Goal: Obtain resource: Download file/media

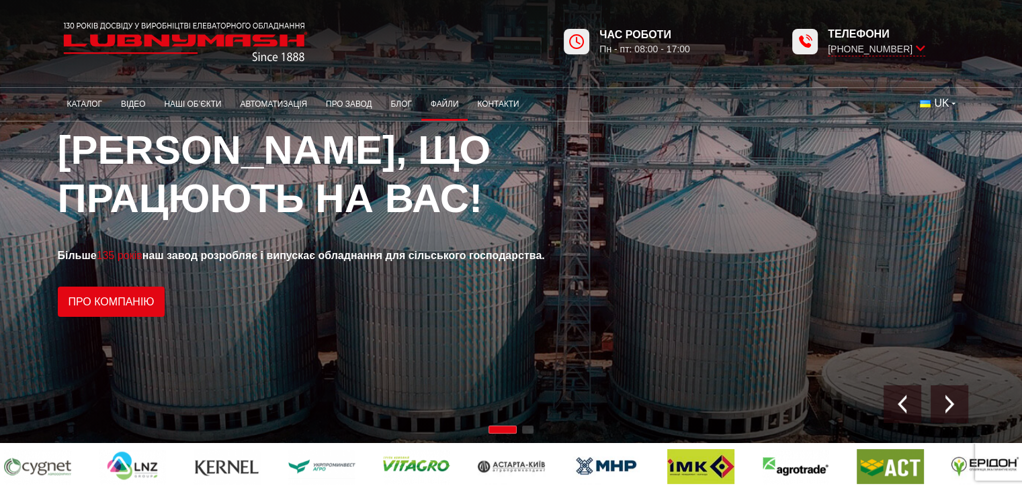
click at [447, 109] on link "Файли" at bounding box center [444, 104] width 47 height 26
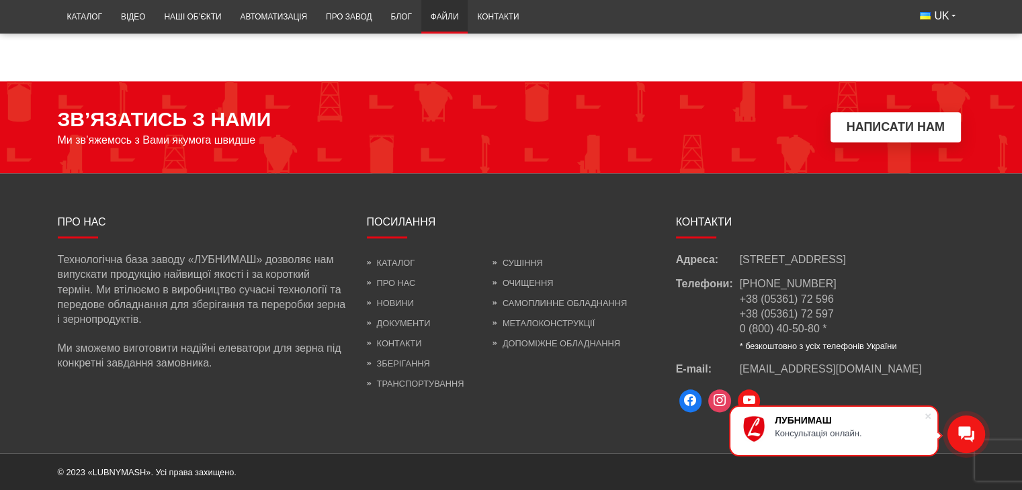
scroll to position [1530, 0]
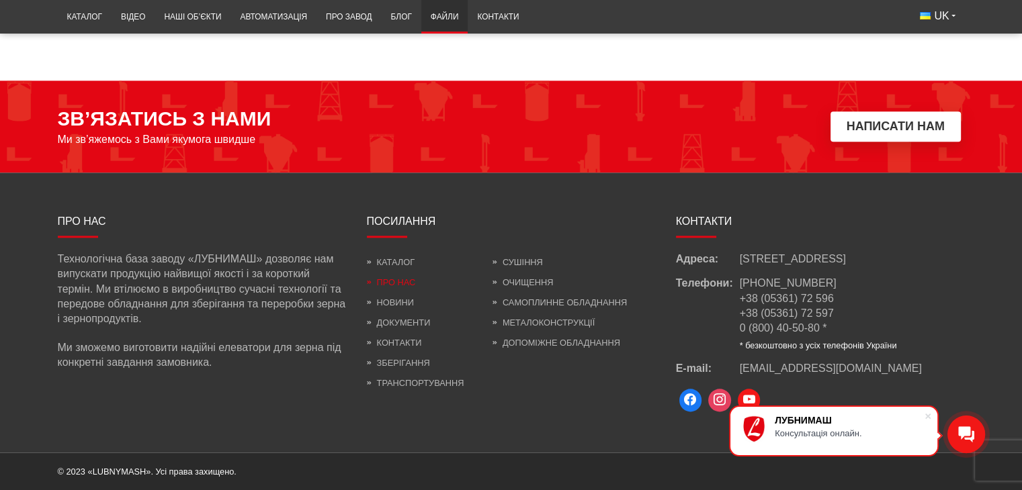
click at [394, 277] on link "Про нас" at bounding box center [391, 282] width 49 height 10
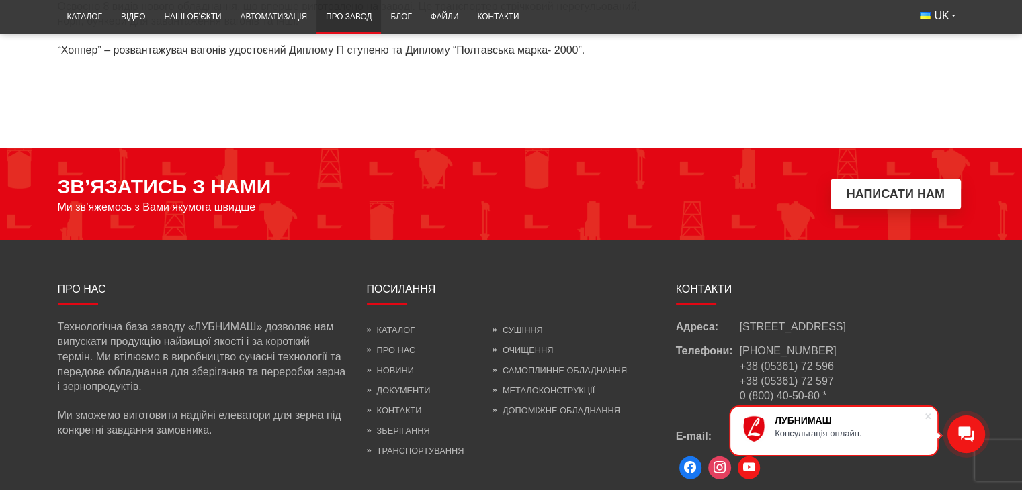
scroll to position [3896, 0]
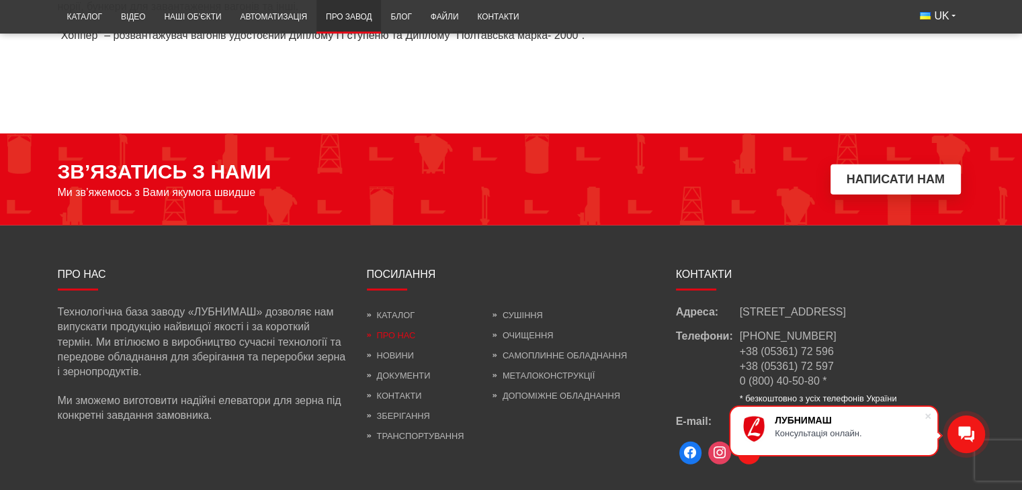
click at [375, 330] on link "Про нас" at bounding box center [391, 335] width 49 height 10
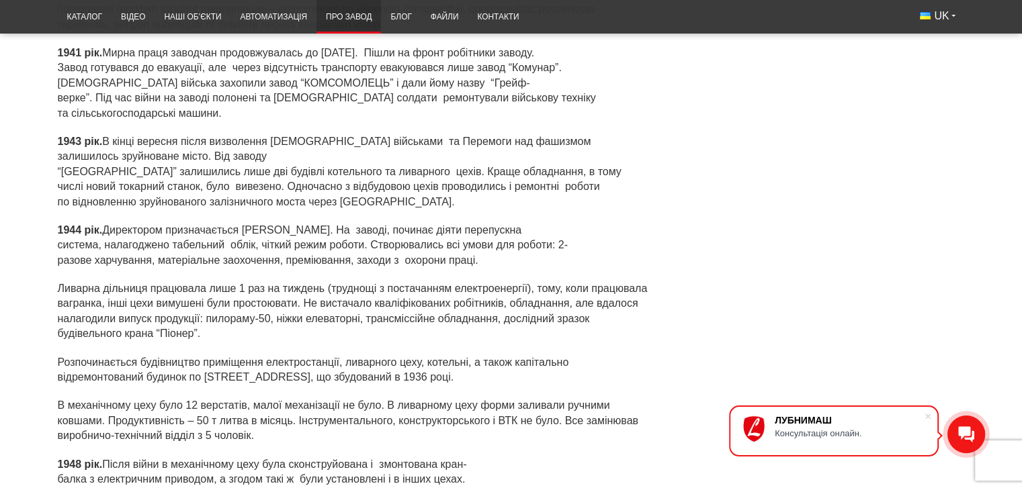
scroll to position [1478, 0]
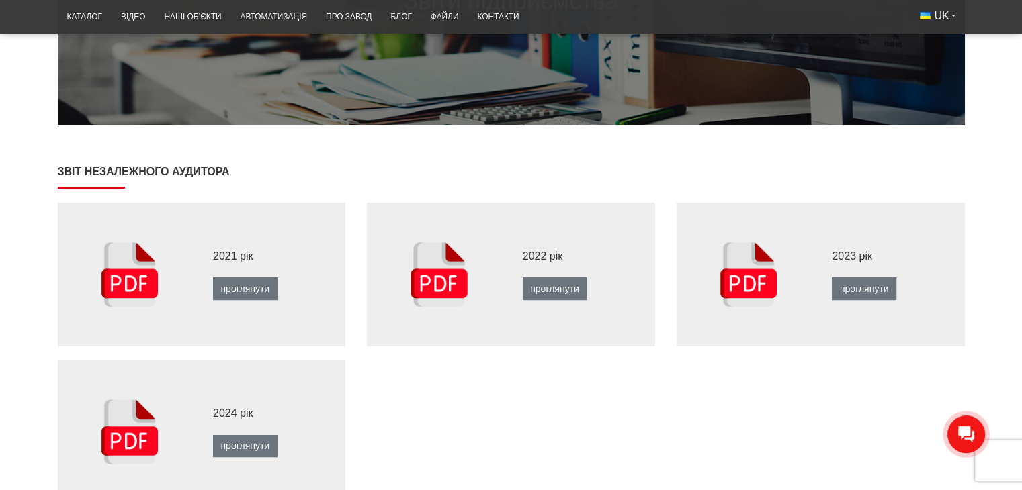
scroll to position [403, 0]
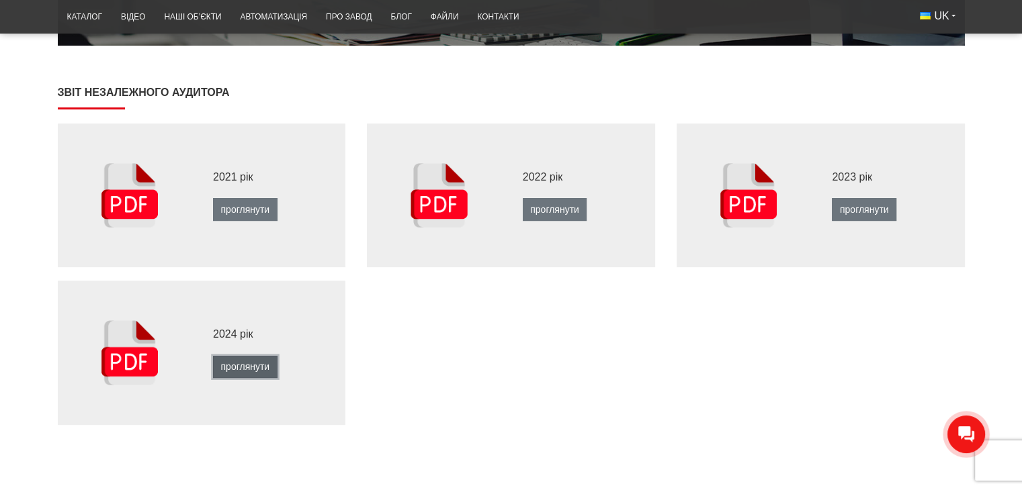
click at [226, 363] on link "проглянути" at bounding box center [245, 367] width 64 height 23
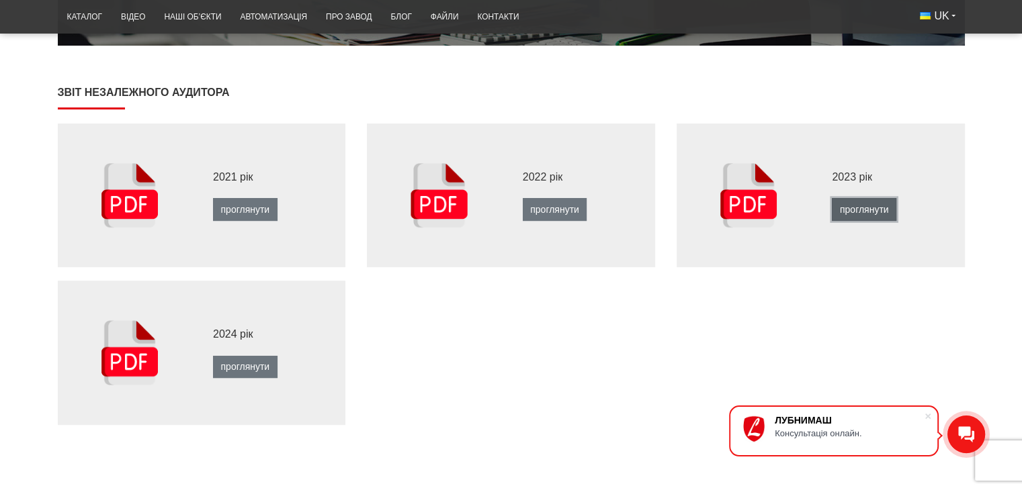
click at [863, 216] on link "проглянути" at bounding box center [864, 209] width 64 height 23
click at [562, 207] on link "проглянути" at bounding box center [555, 209] width 64 height 23
